Goal: Check status

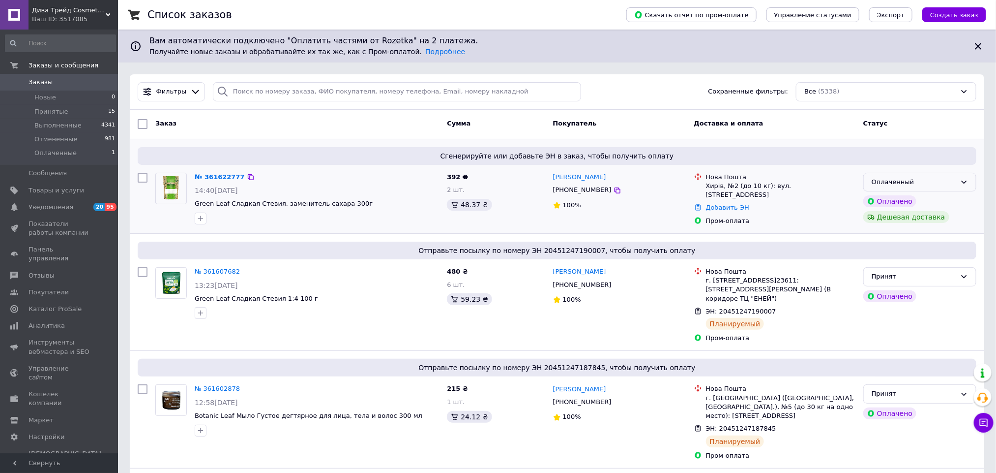
click at [934, 181] on div "Оплаченный" at bounding box center [914, 182] width 85 height 10
click at [926, 201] on li "Принят" at bounding box center [920, 202] width 112 height 18
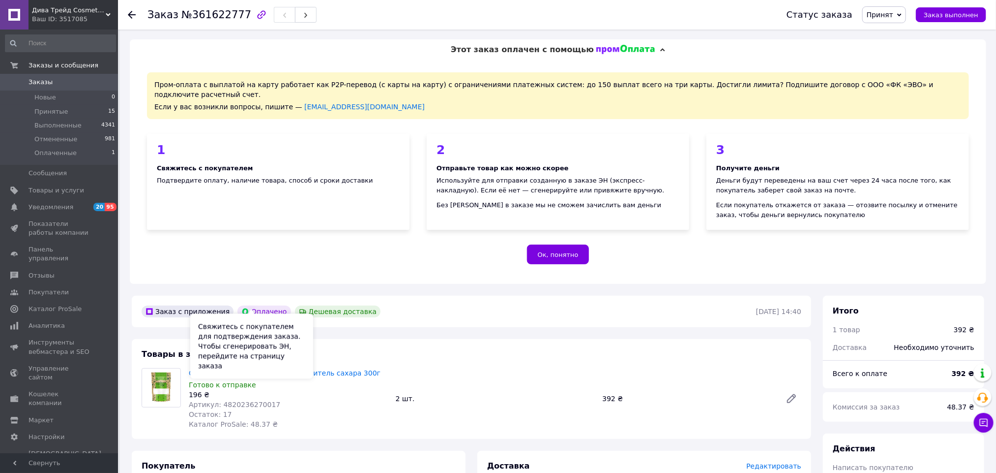
scroll to position [148, 0]
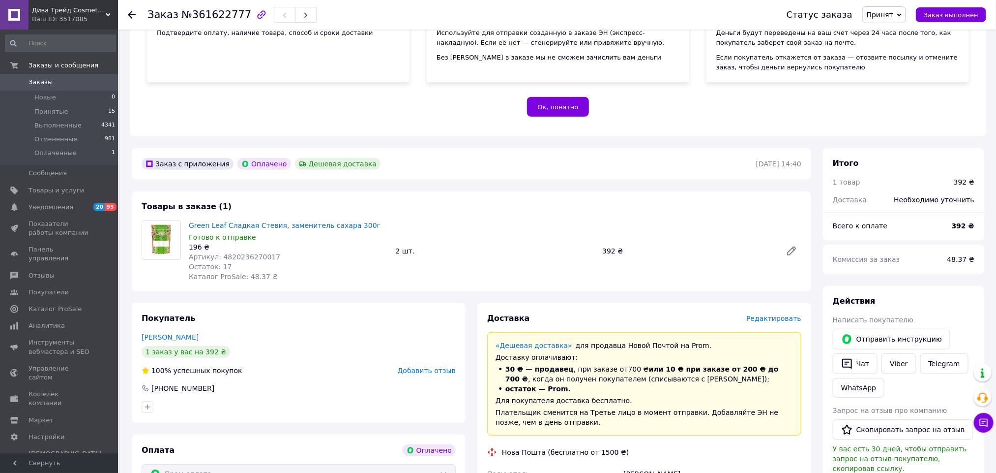
click at [246, 253] on span "Артикул: 4820236270017" at bounding box center [234, 257] width 91 height 8
copy span "4820236270017"
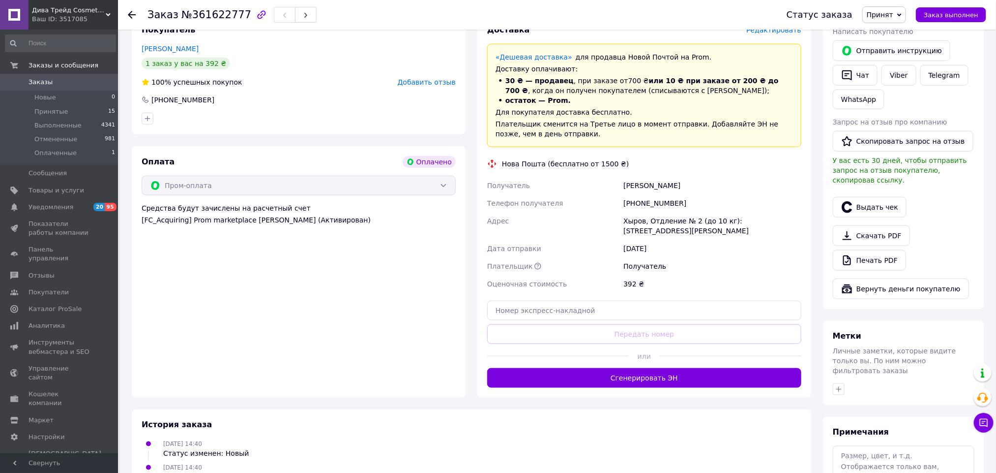
scroll to position [443, 0]
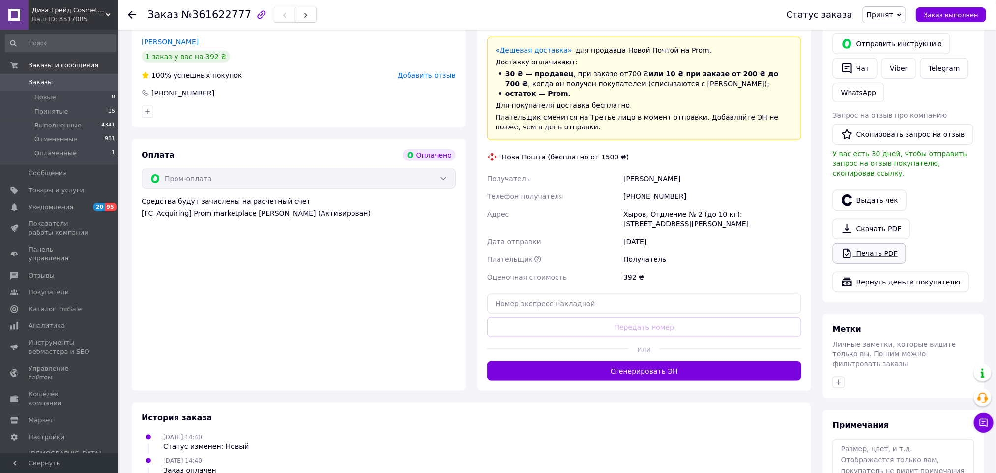
click at [879, 246] on link "Печать PDF" at bounding box center [869, 253] width 73 height 21
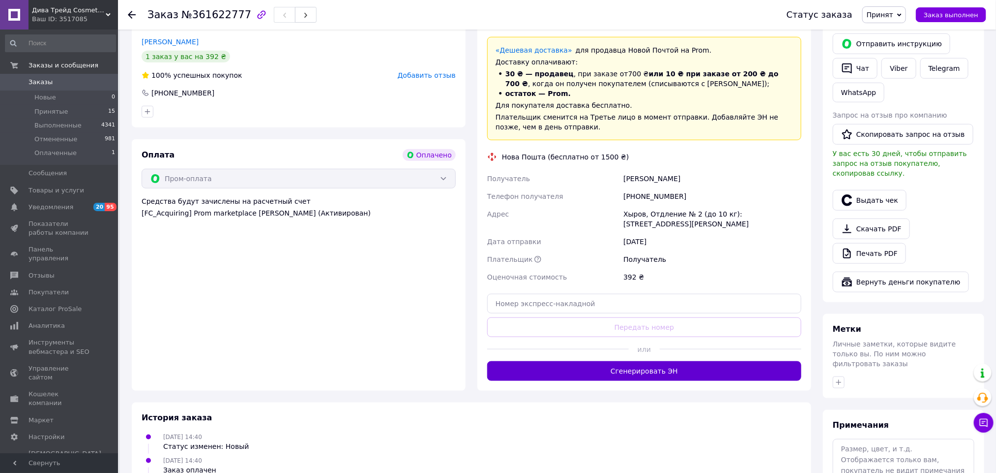
click at [623, 361] on button "Сгенерировать ЭН" at bounding box center [644, 371] width 314 height 20
